Goal: Transaction & Acquisition: Book appointment/travel/reservation

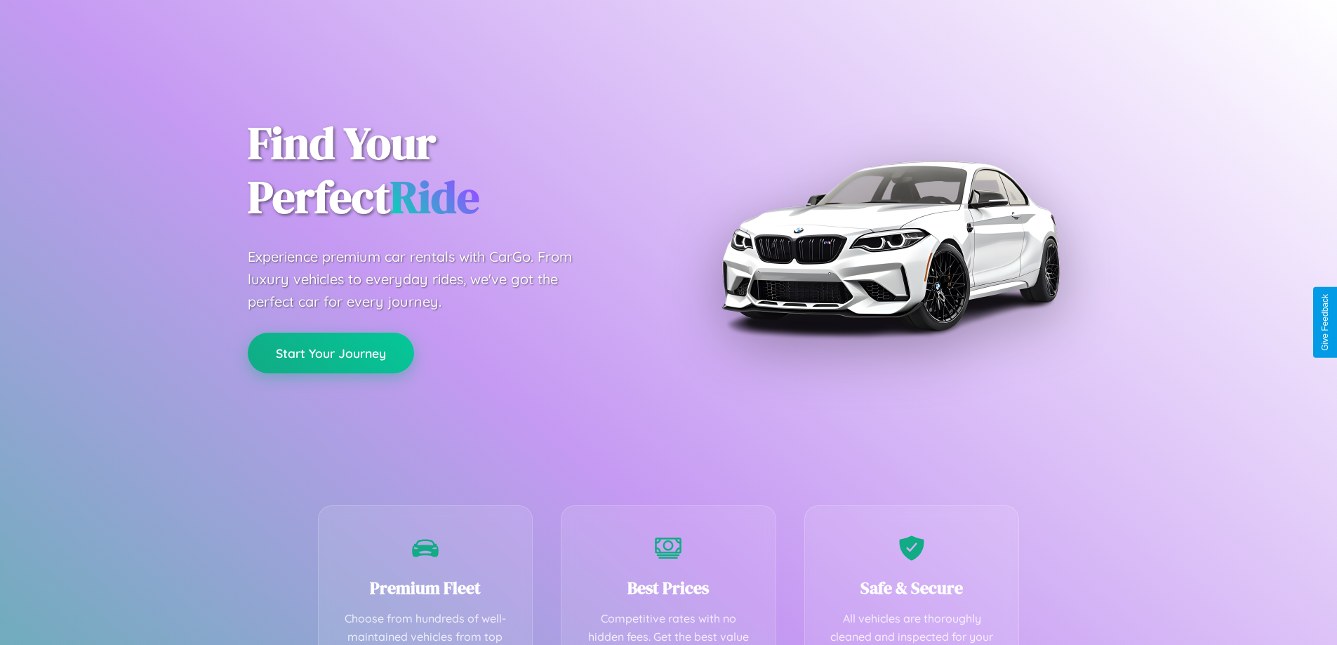
click at [331, 353] on button "Start Your Journey" at bounding box center [331, 353] width 166 height 41
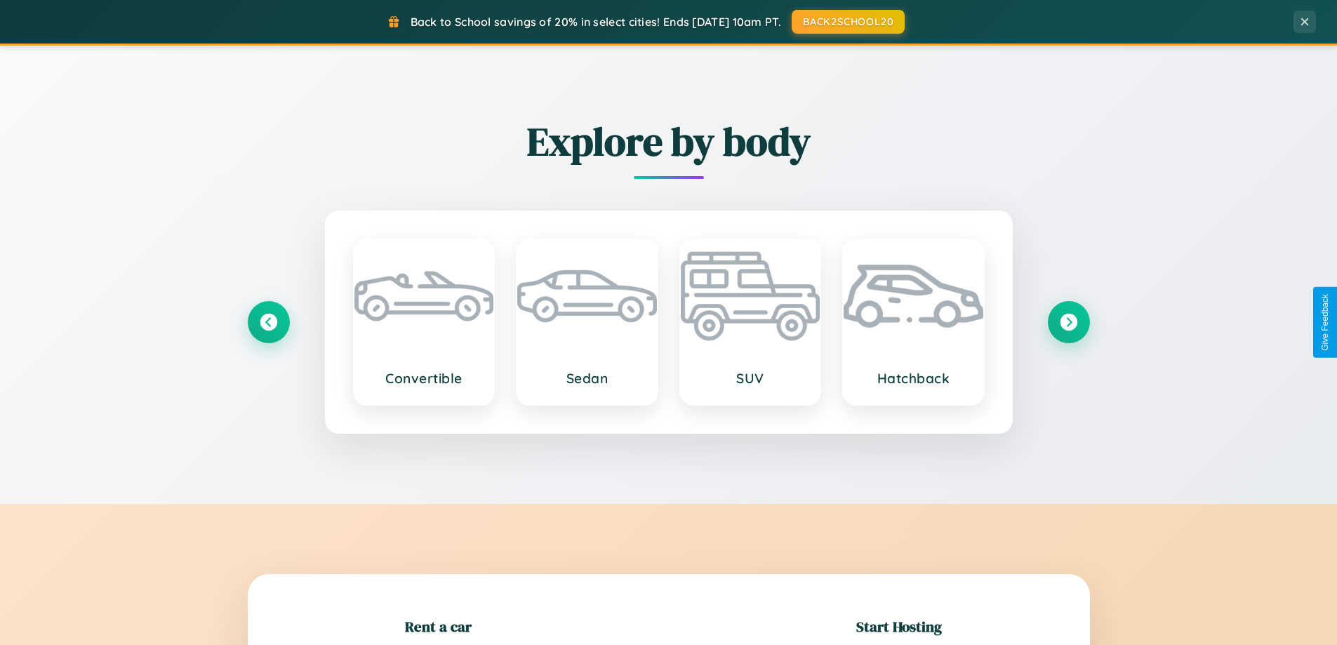
scroll to position [303, 0]
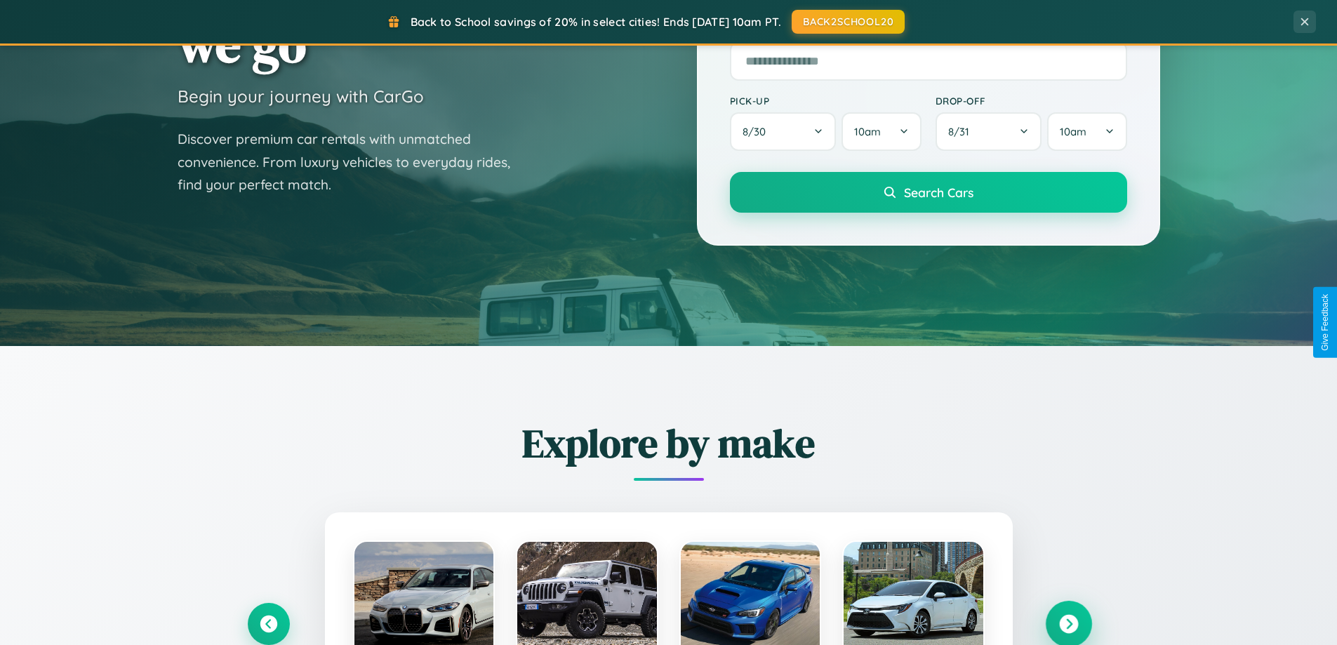
click at [1068, 624] on icon at bounding box center [1068, 624] width 19 height 19
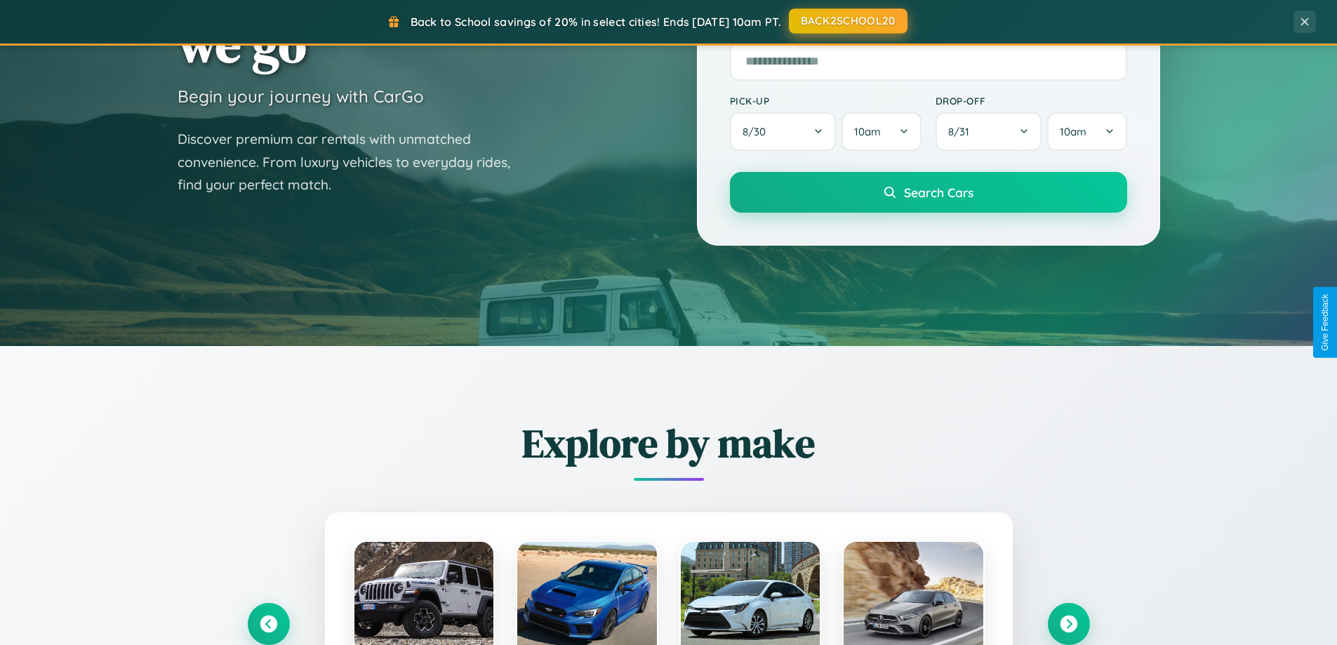
click at [847, 21] on button "BACK2SCHOOL20" at bounding box center [848, 20] width 119 height 25
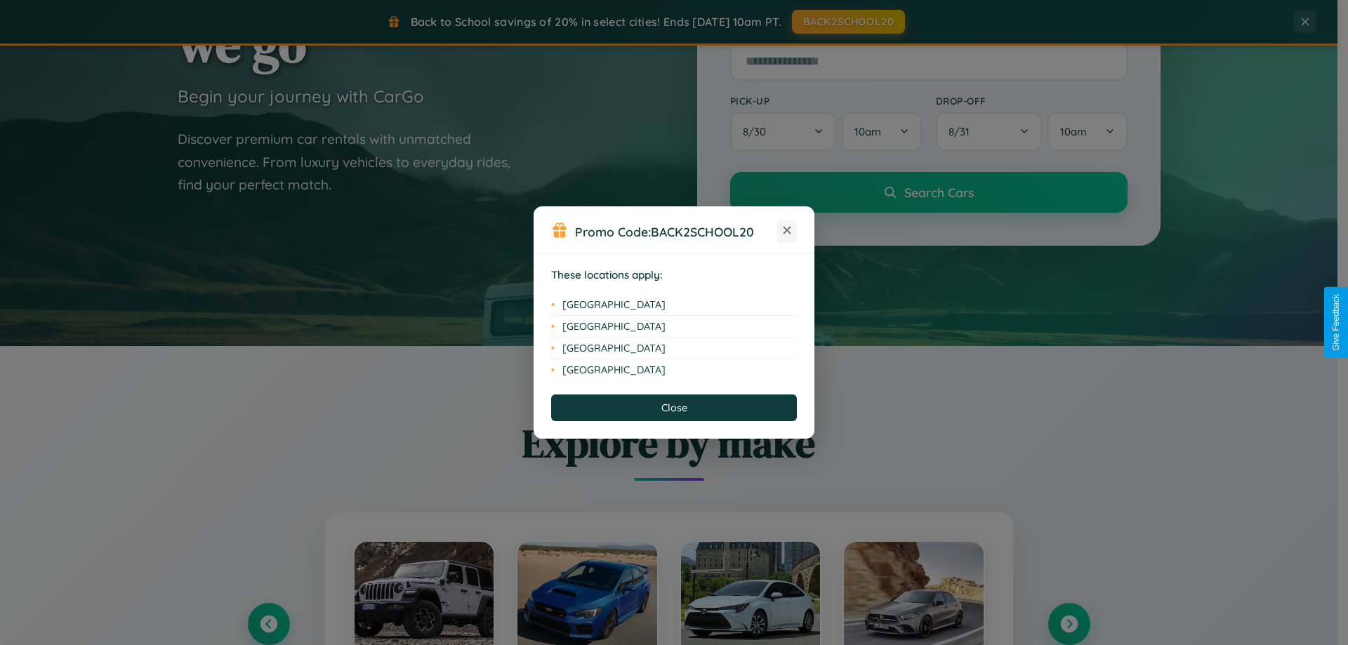
click at [787, 231] on icon at bounding box center [787, 231] width 8 height 8
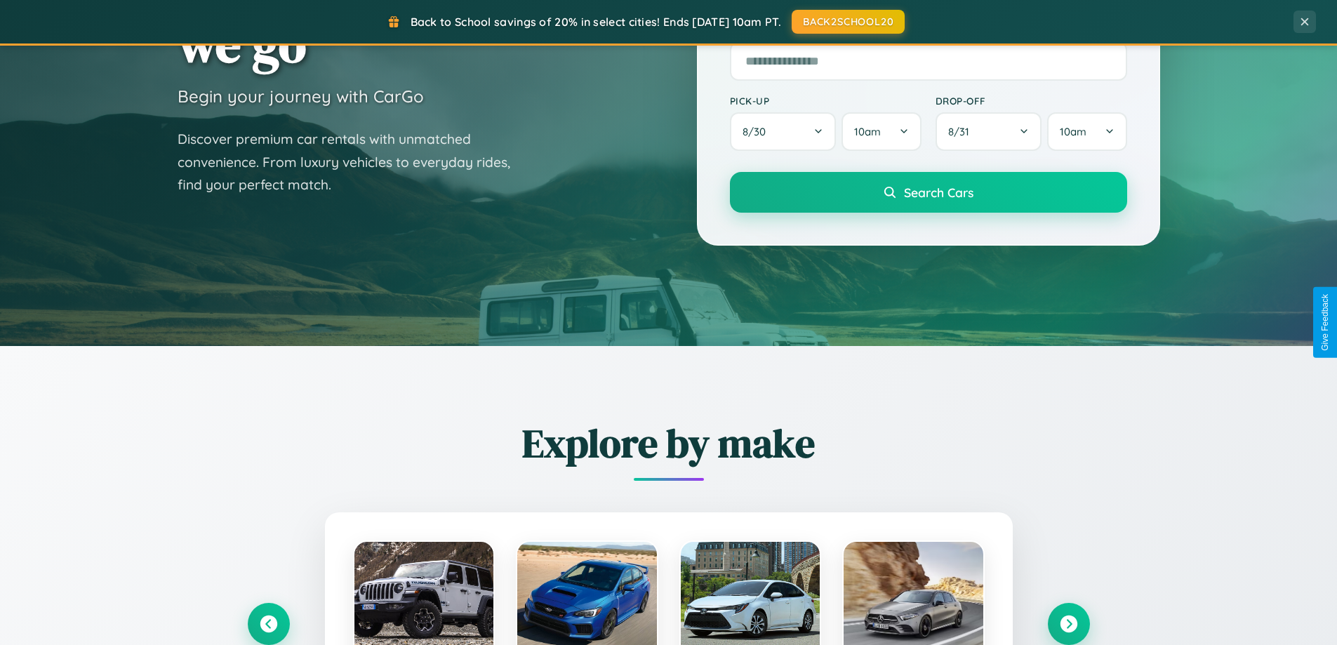
scroll to position [605, 0]
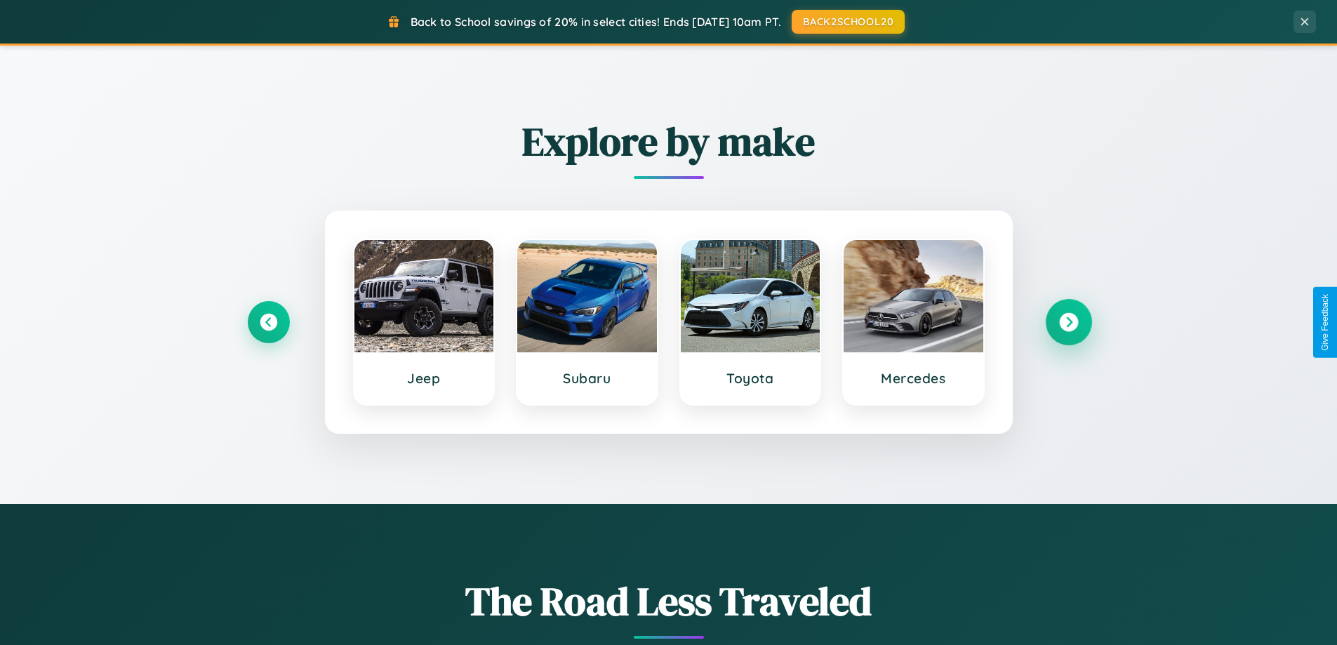
click at [1068, 322] on icon at bounding box center [1068, 322] width 19 height 19
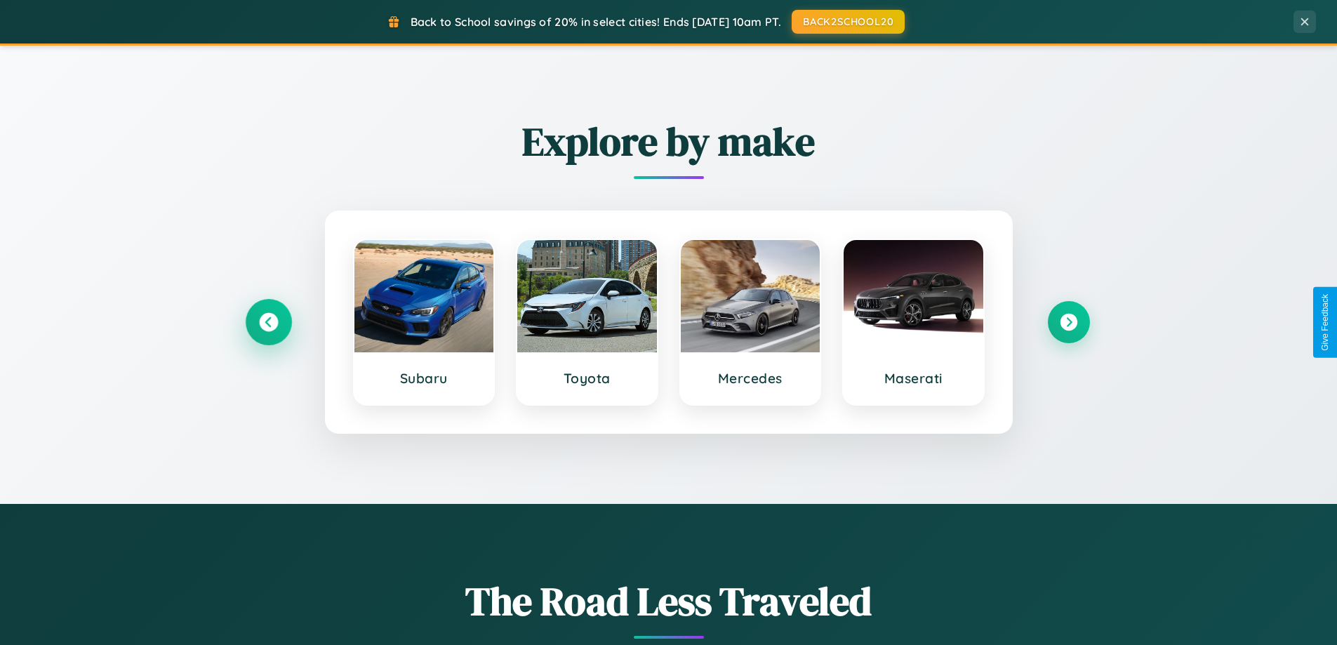
click at [268, 322] on icon at bounding box center [268, 322] width 19 height 19
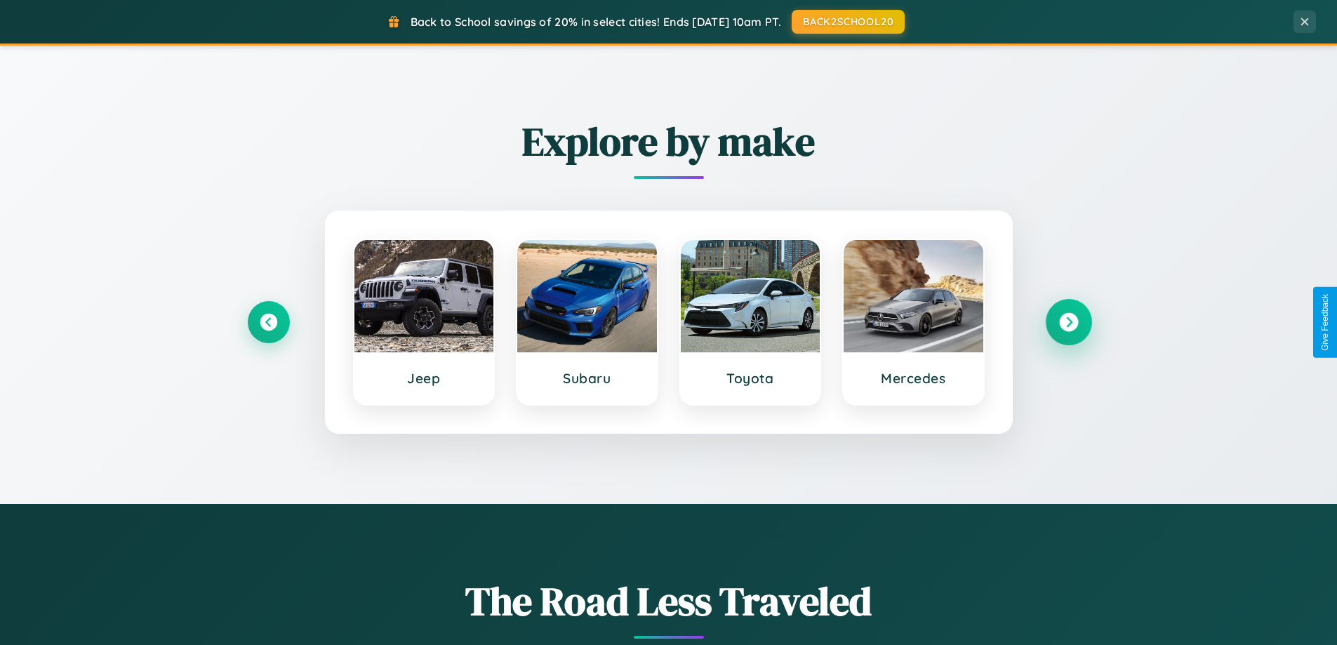
click at [1068, 322] on icon at bounding box center [1068, 322] width 19 height 19
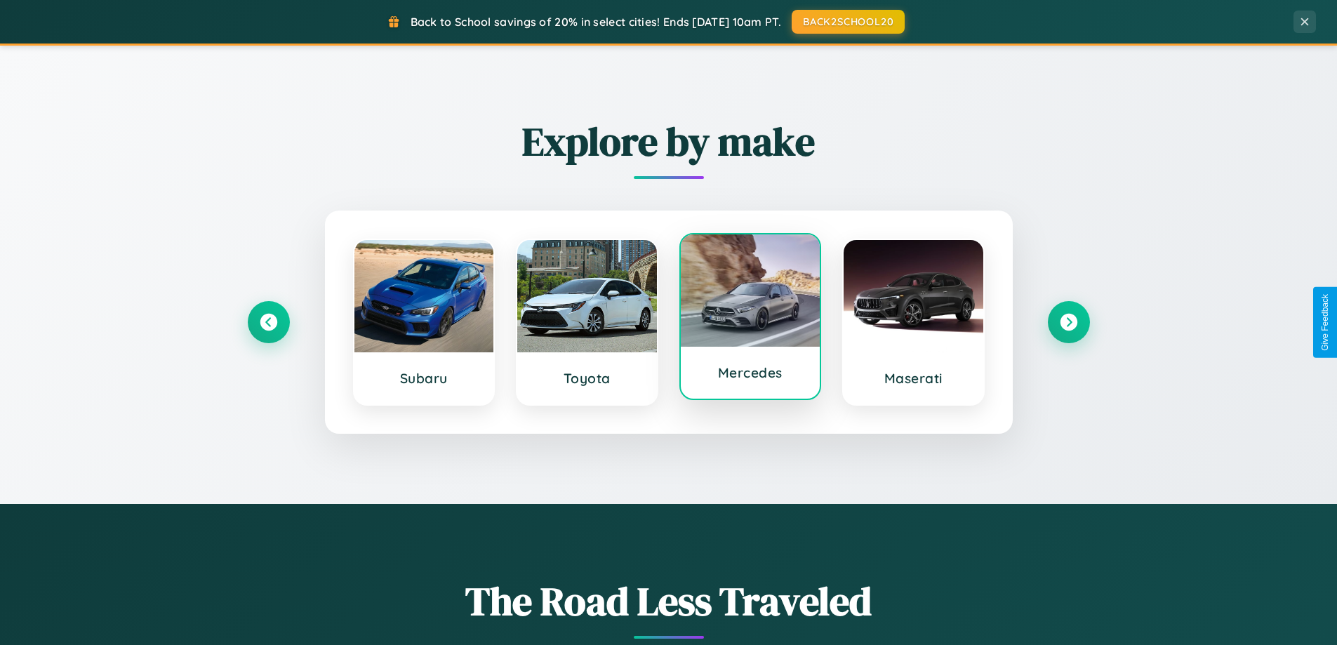
click at [750, 317] on div at bounding box center [751, 290] width 140 height 112
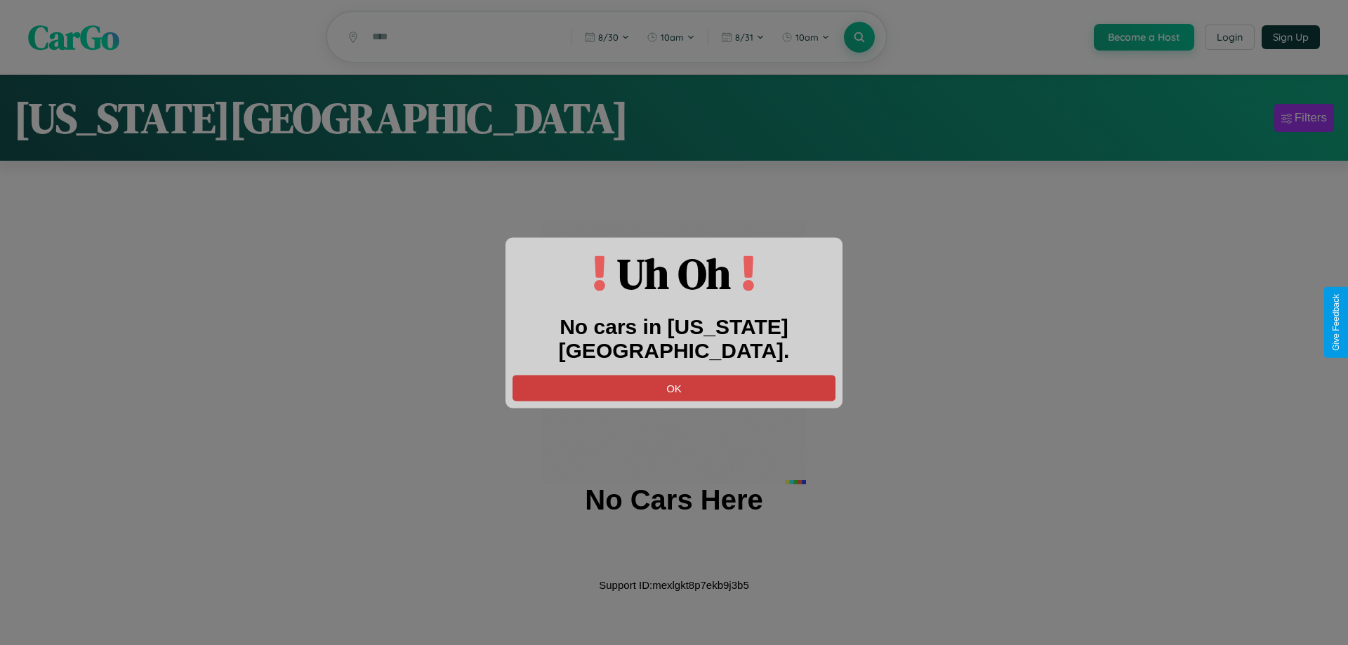
click at [674, 375] on button "OK" at bounding box center [673, 388] width 323 height 26
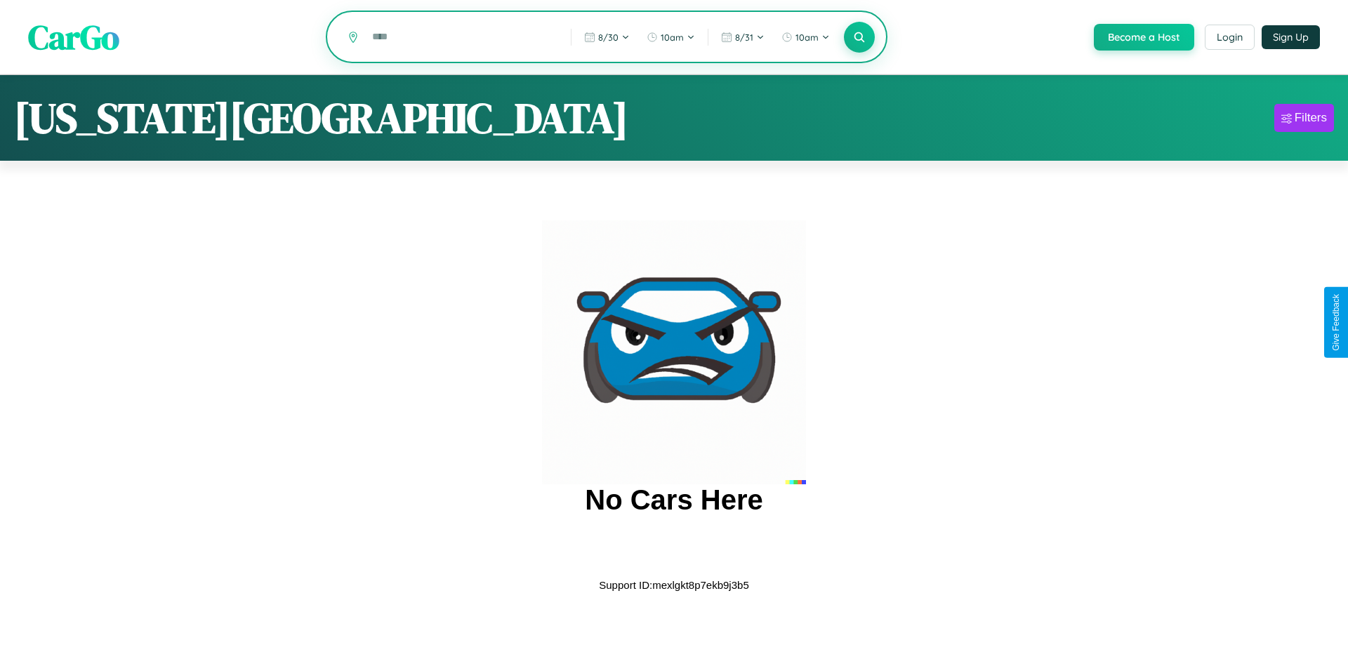
click at [461, 38] on input "text" at bounding box center [461, 37] width 192 height 25
click at [858, 38] on icon at bounding box center [858, 36] width 13 height 13
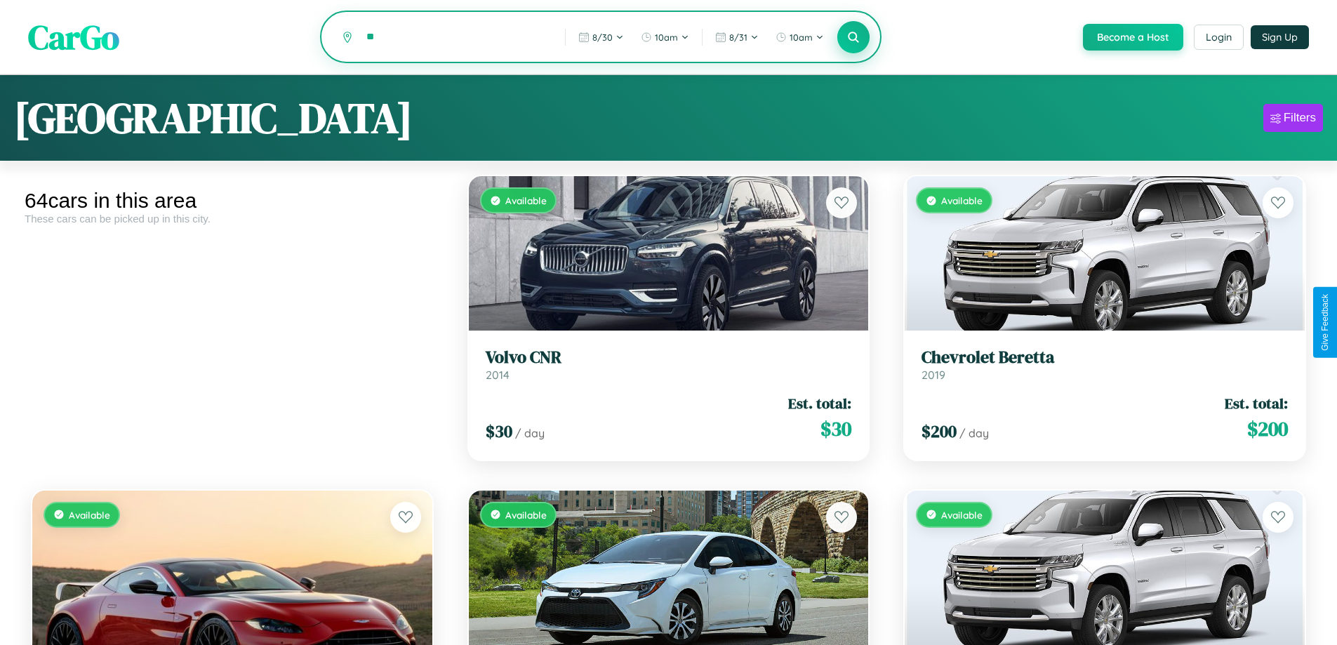
type input "*"
type input "******"
click at [853, 38] on icon at bounding box center [853, 36] width 13 height 13
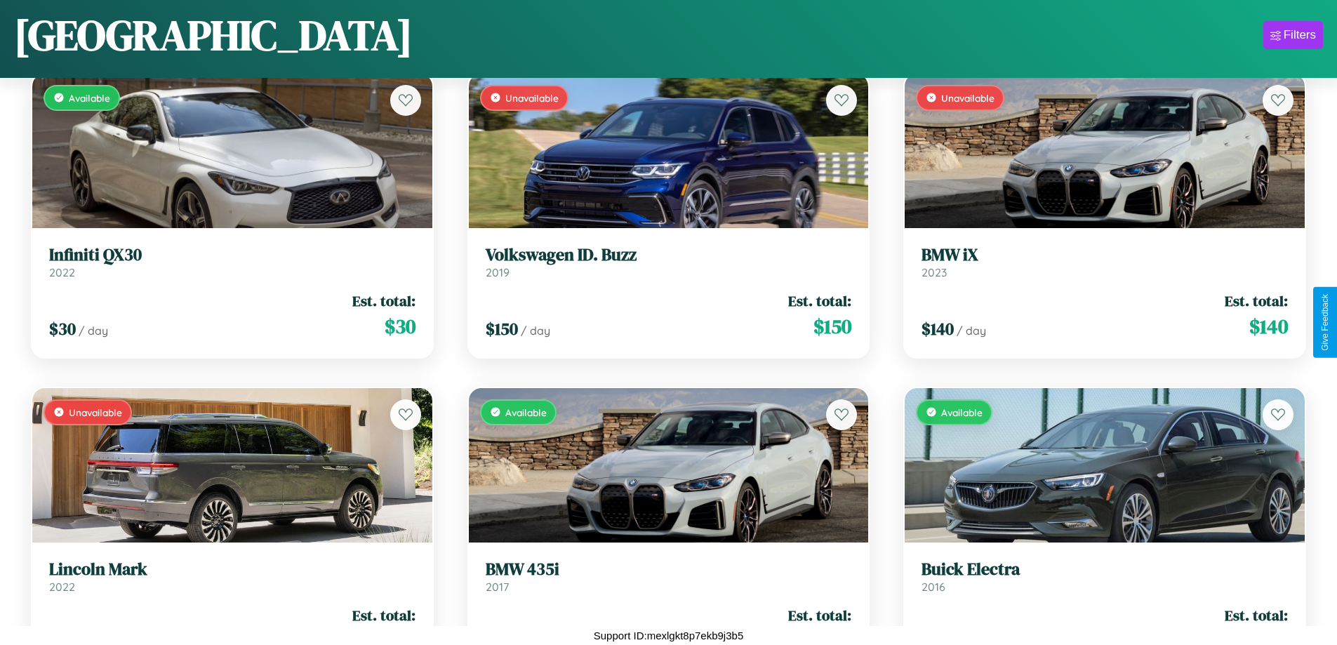
scroll to position [5227, 0]
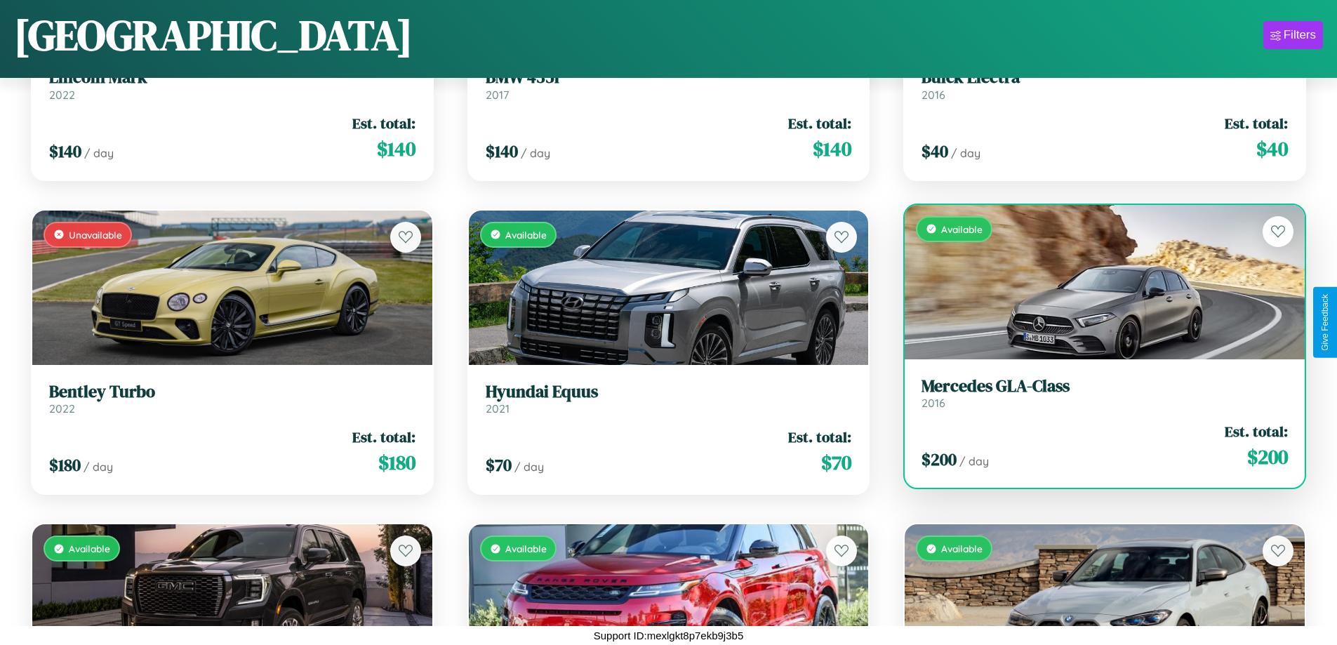
click at [1096, 393] on h3 "Mercedes GLA-Class" at bounding box center [1105, 386] width 366 height 20
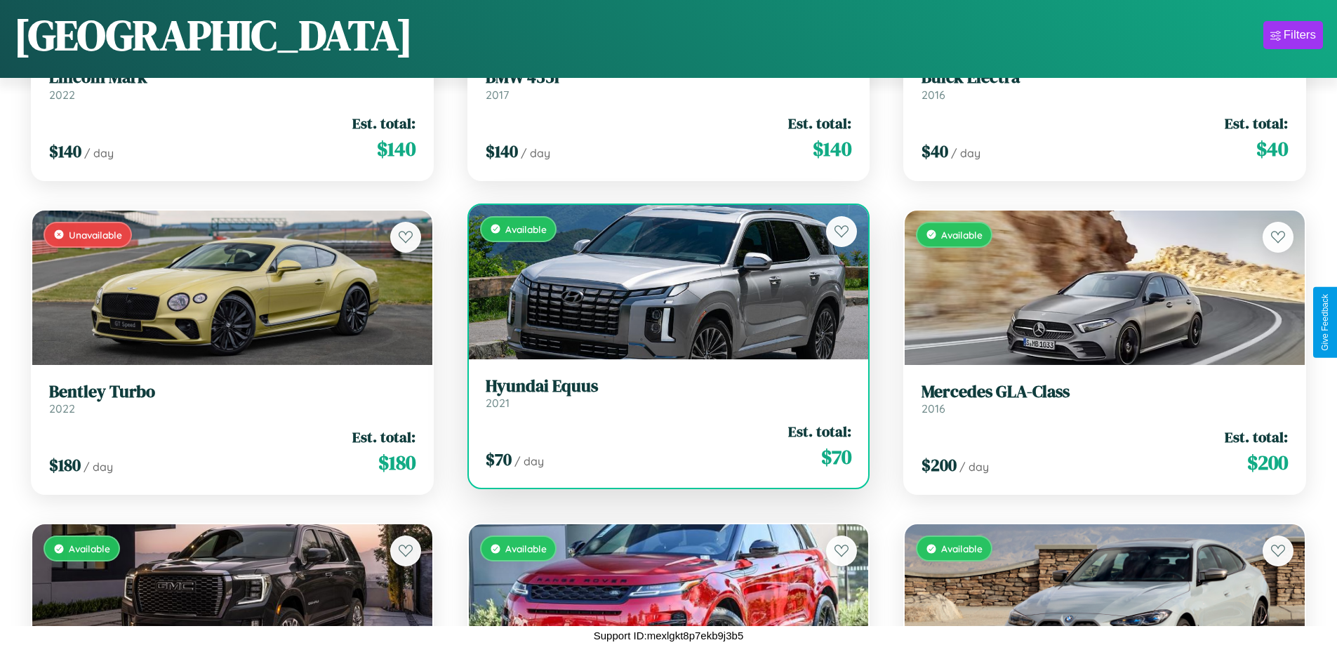
scroll to position [2713, 0]
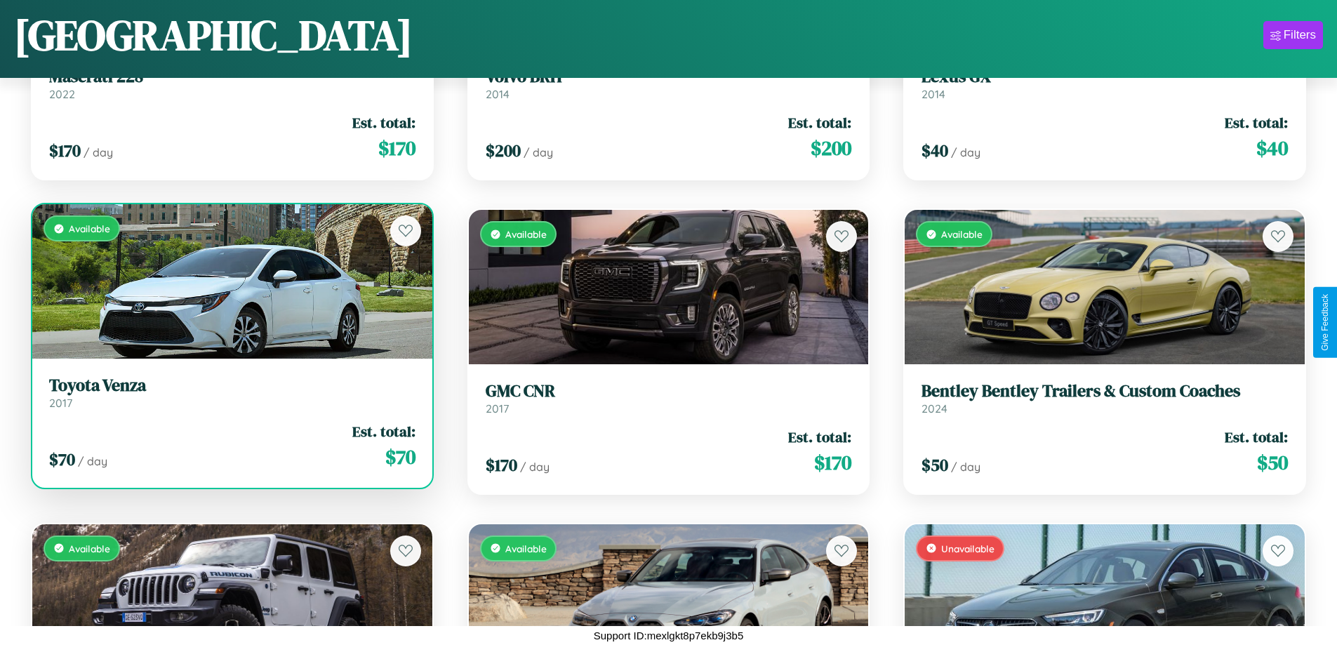
click at [230, 395] on h3 "Toyota Venza" at bounding box center [232, 386] width 366 height 20
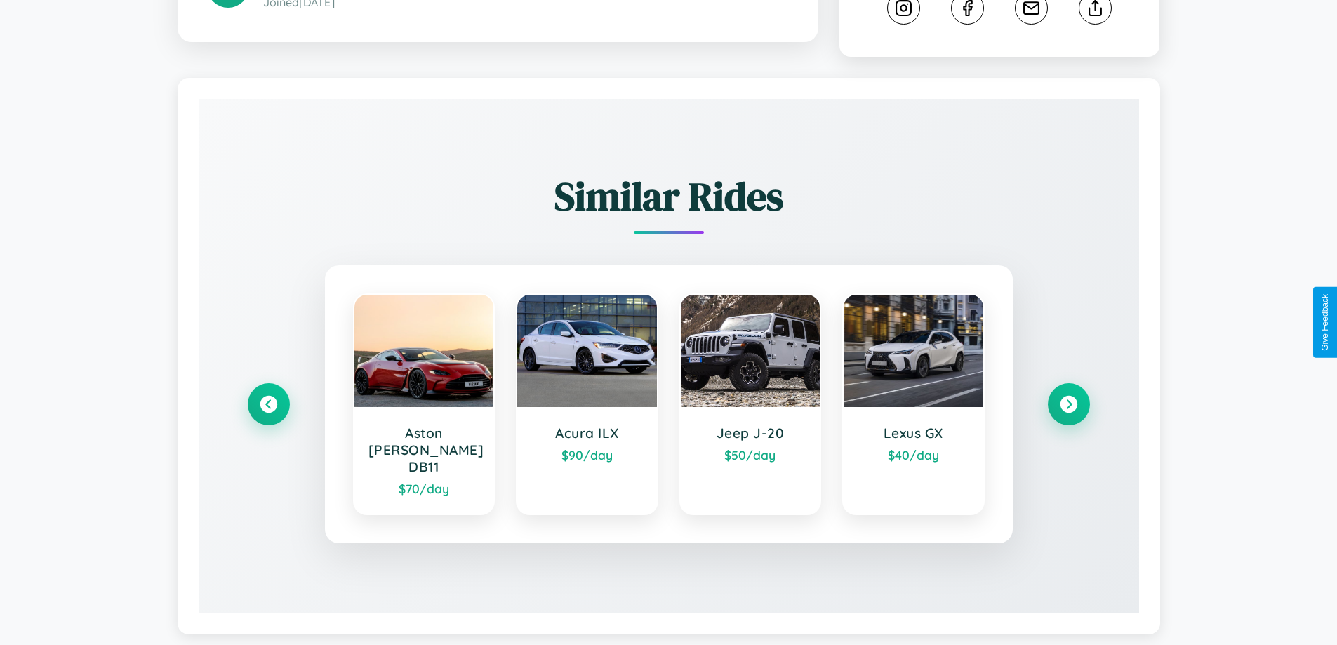
scroll to position [781, 0]
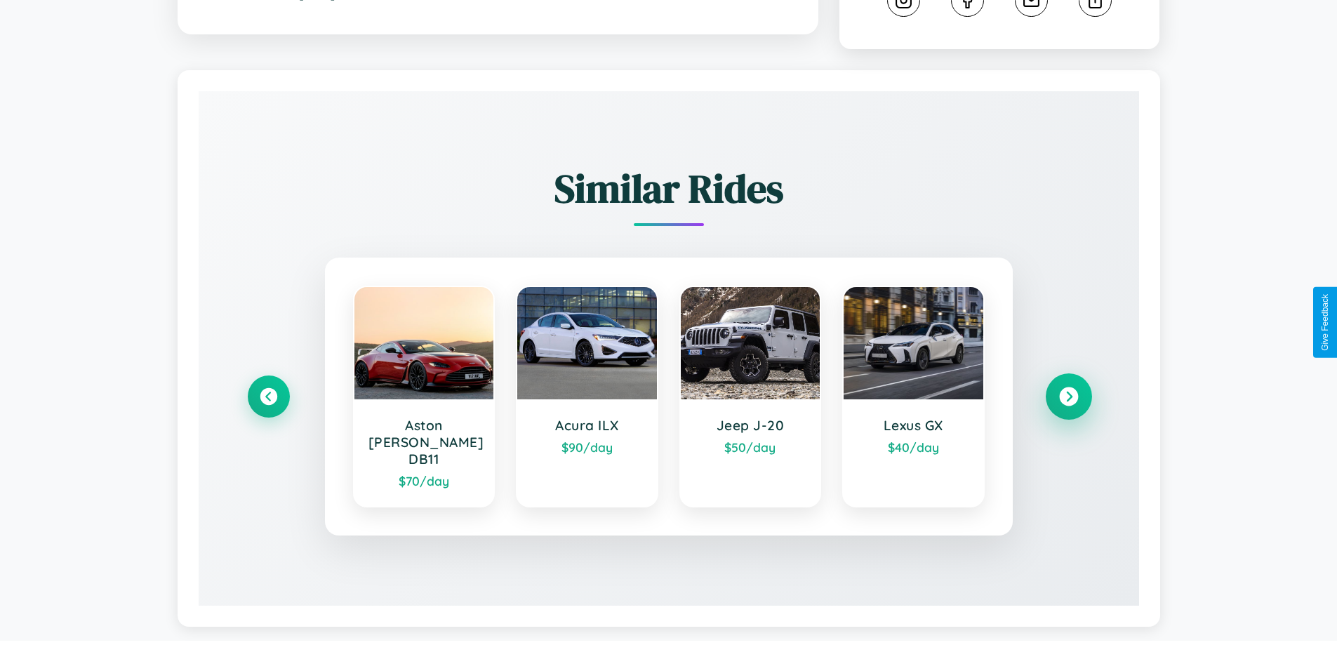
click at [1068, 390] on icon at bounding box center [1068, 397] width 19 height 19
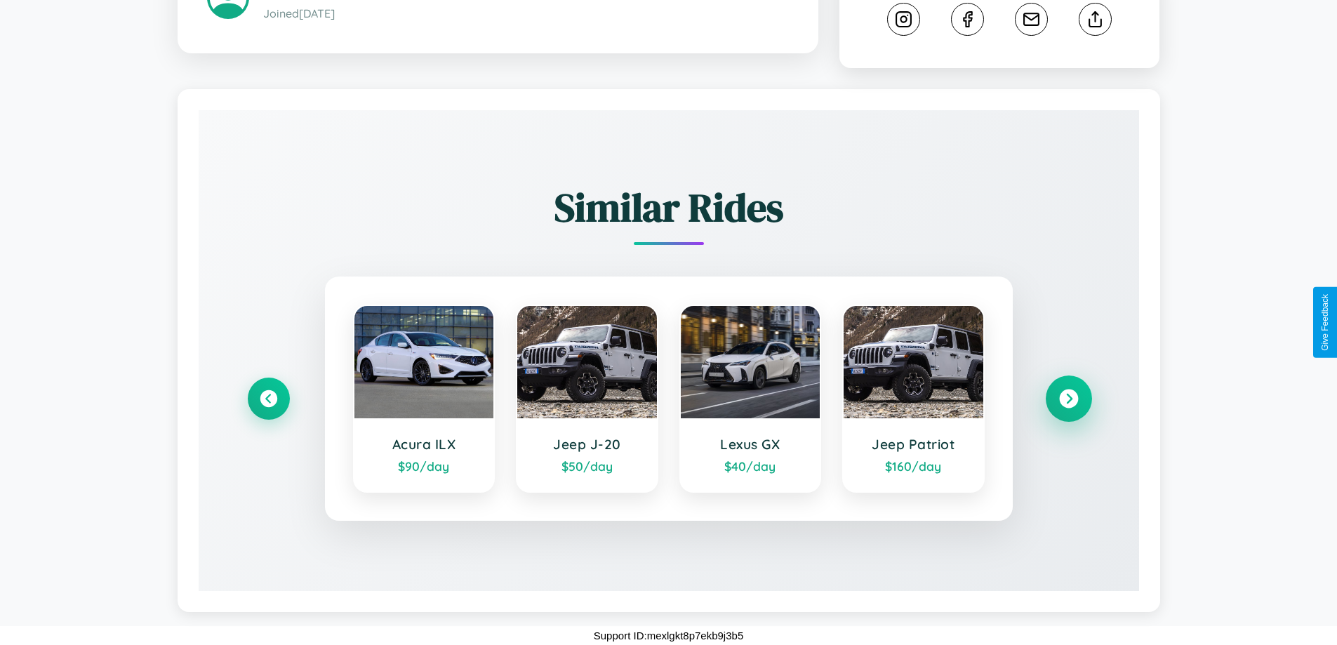
scroll to position [765, 0]
click at [1068, 399] on icon at bounding box center [1068, 399] width 19 height 19
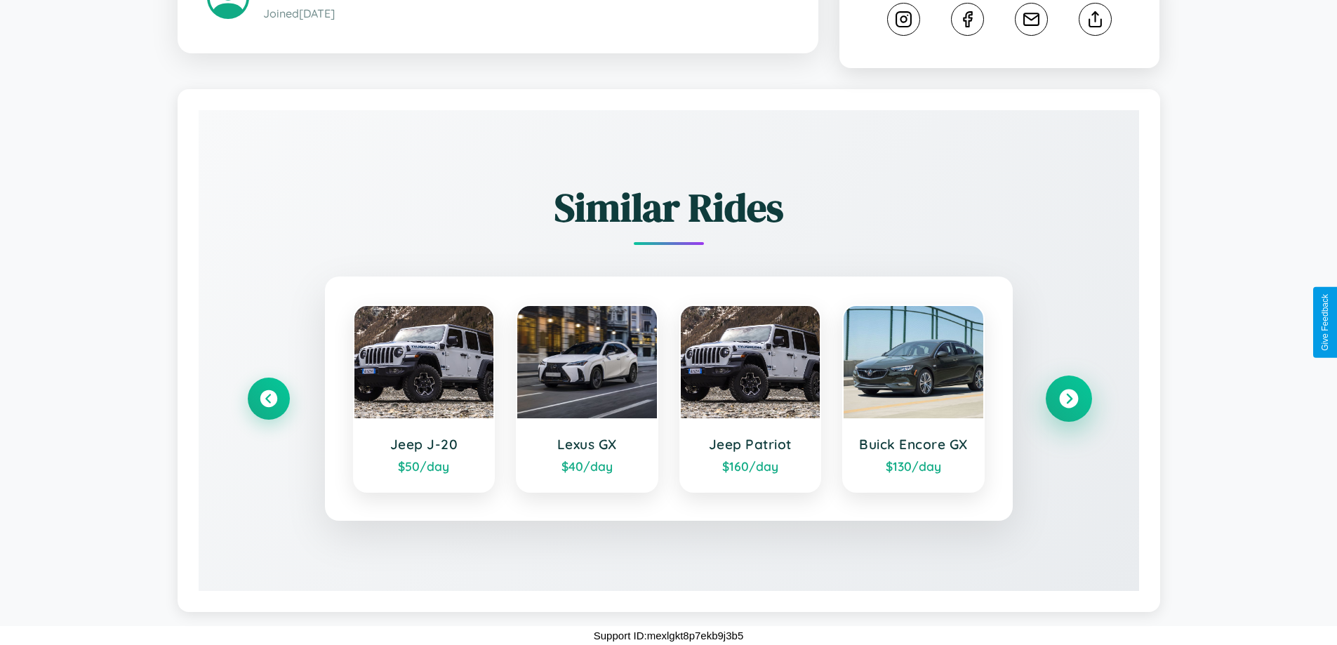
click at [1068, 399] on icon at bounding box center [1068, 399] width 19 height 19
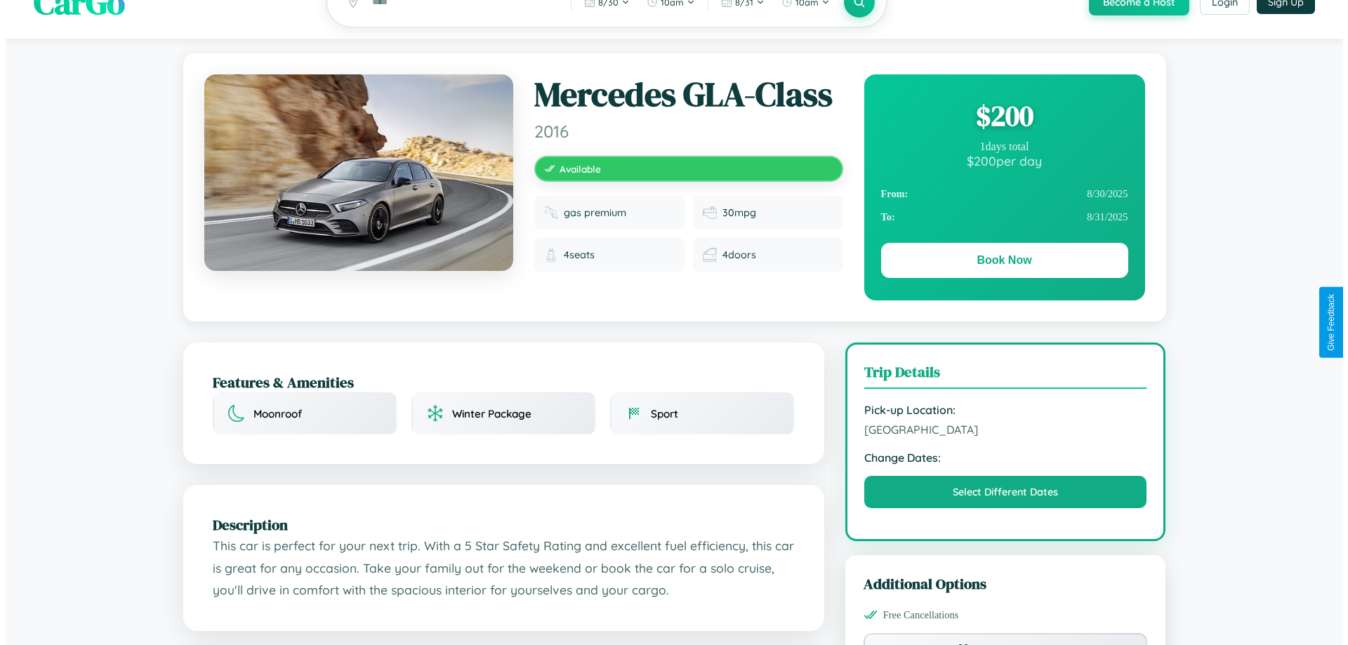
scroll to position [0, 0]
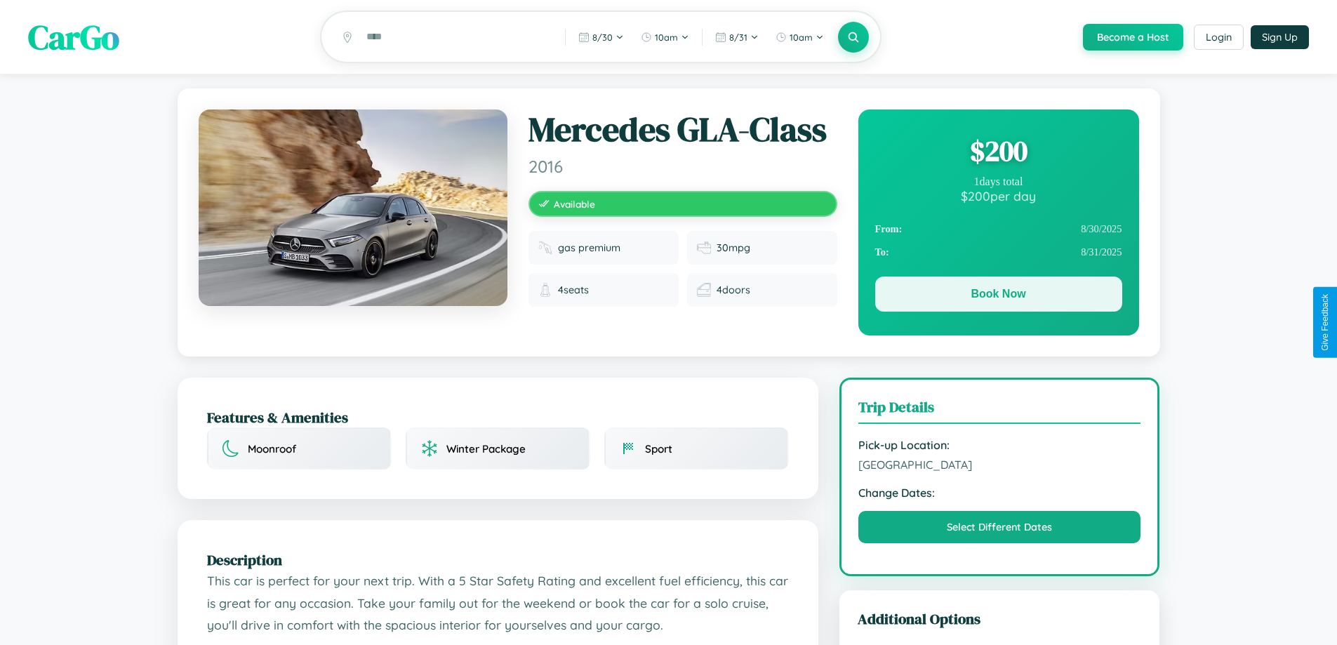
click at [998, 296] on button "Book Now" at bounding box center [998, 294] width 247 height 35
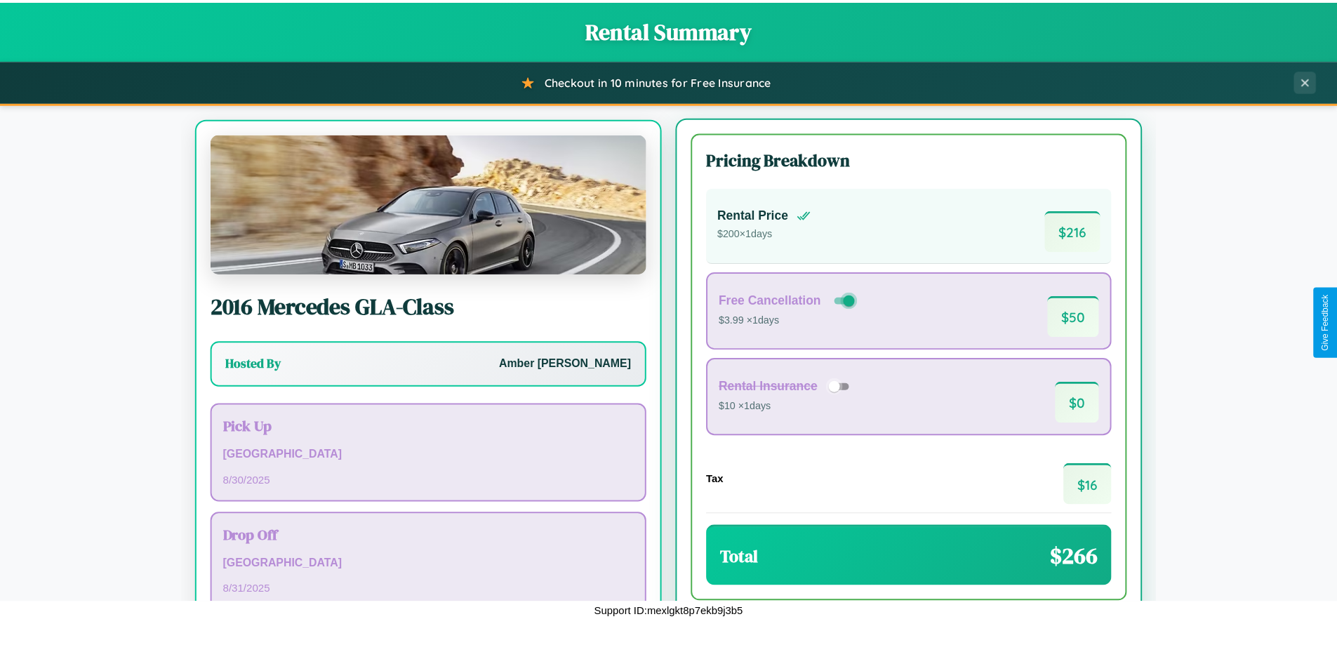
scroll to position [65, 0]
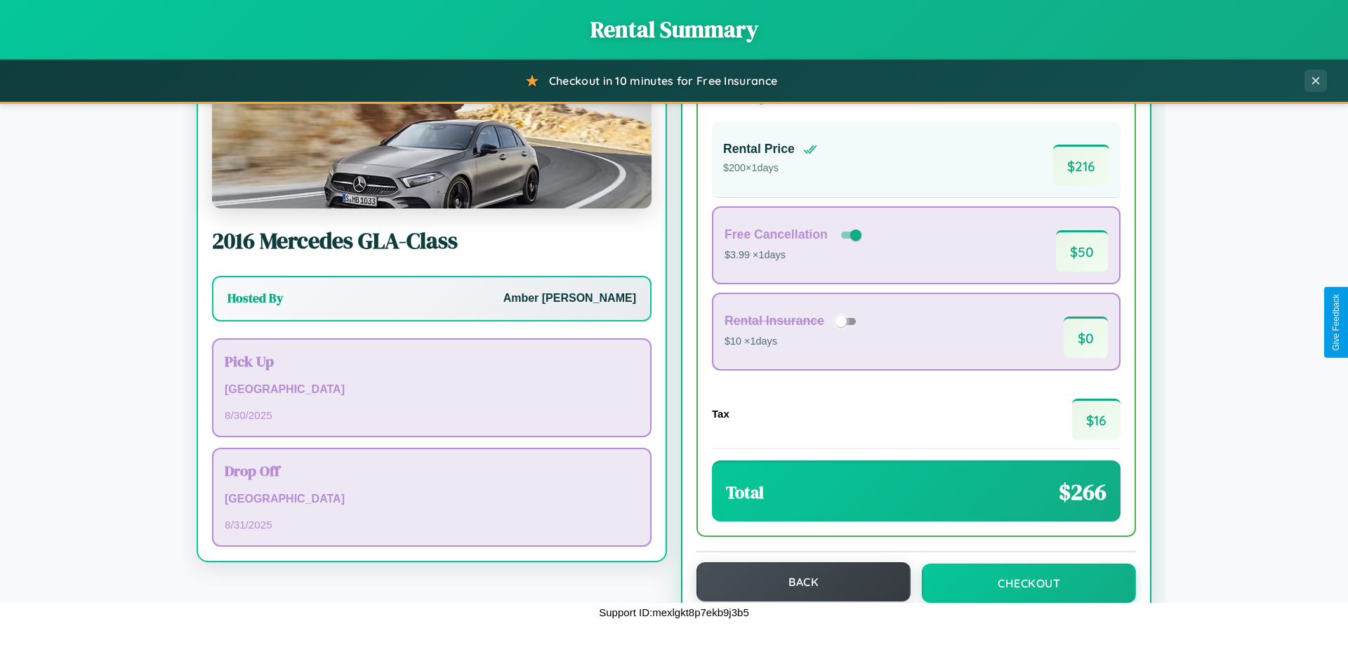
click at [797, 582] on button "Back" at bounding box center [803, 581] width 214 height 39
